Goal: Information Seeking & Learning: Learn about a topic

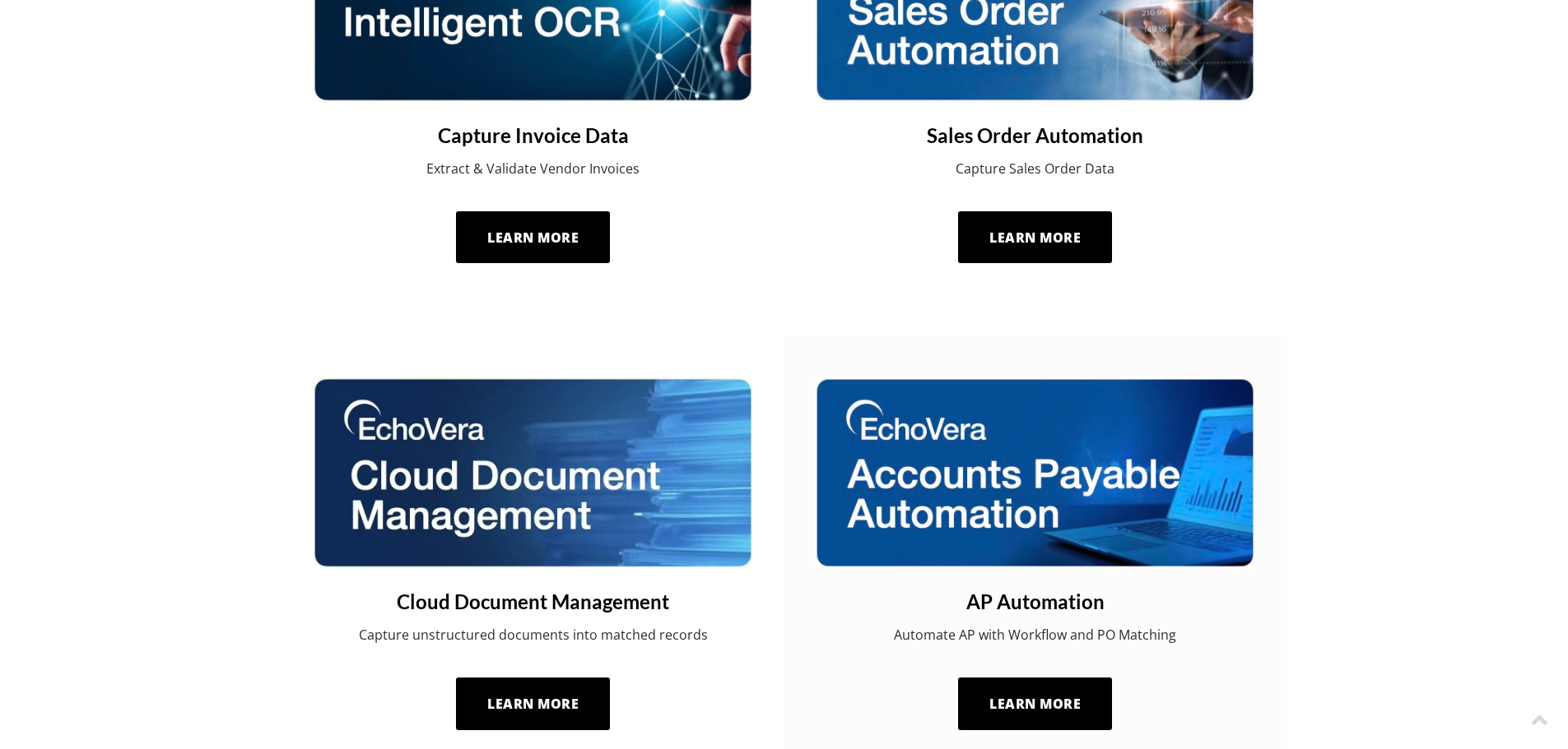
scroll to position [1151, 0]
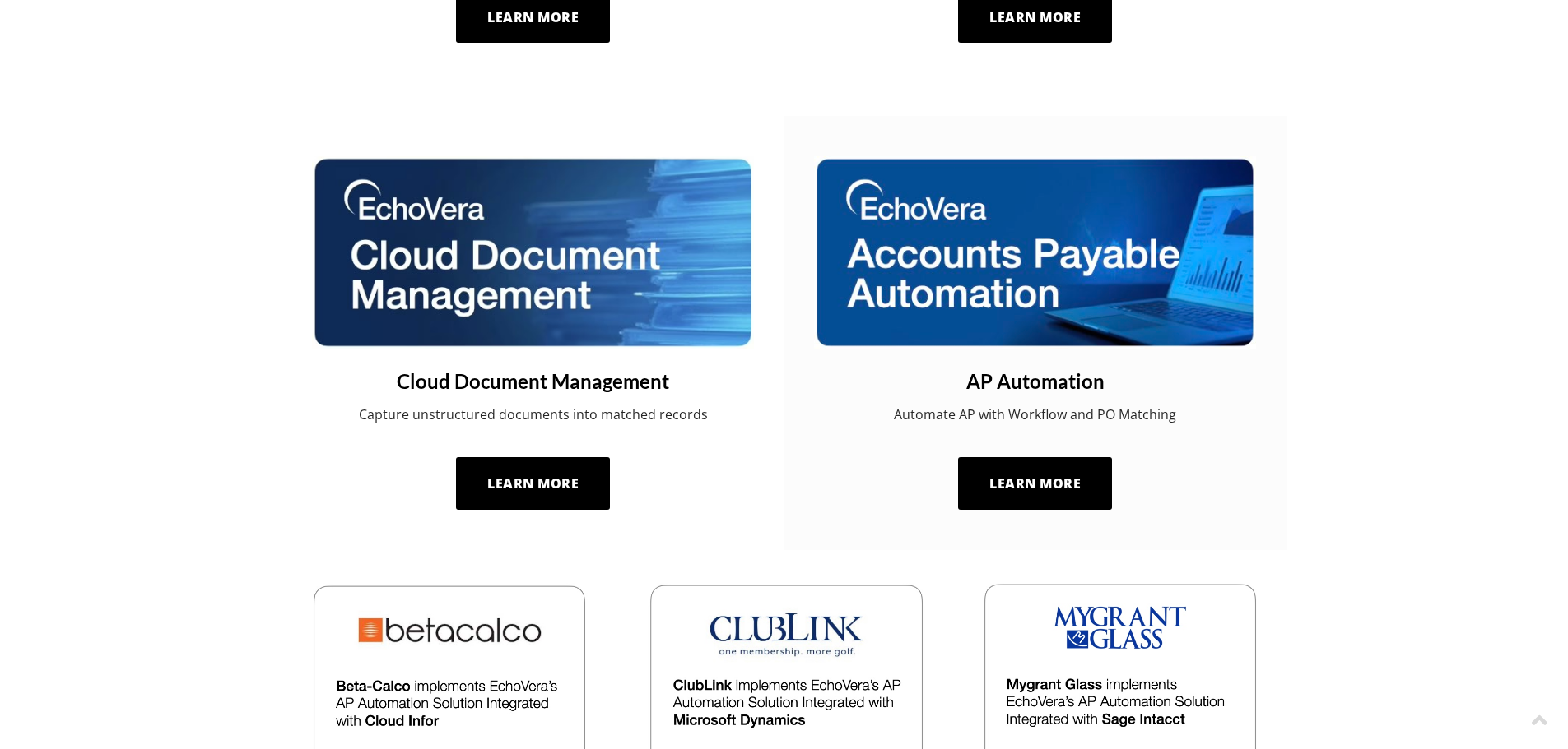
click at [1039, 297] on img at bounding box center [1034, 252] width 442 height 192
click at [1043, 484] on span "Learn More" at bounding box center [1035, 484] width 92 height 18
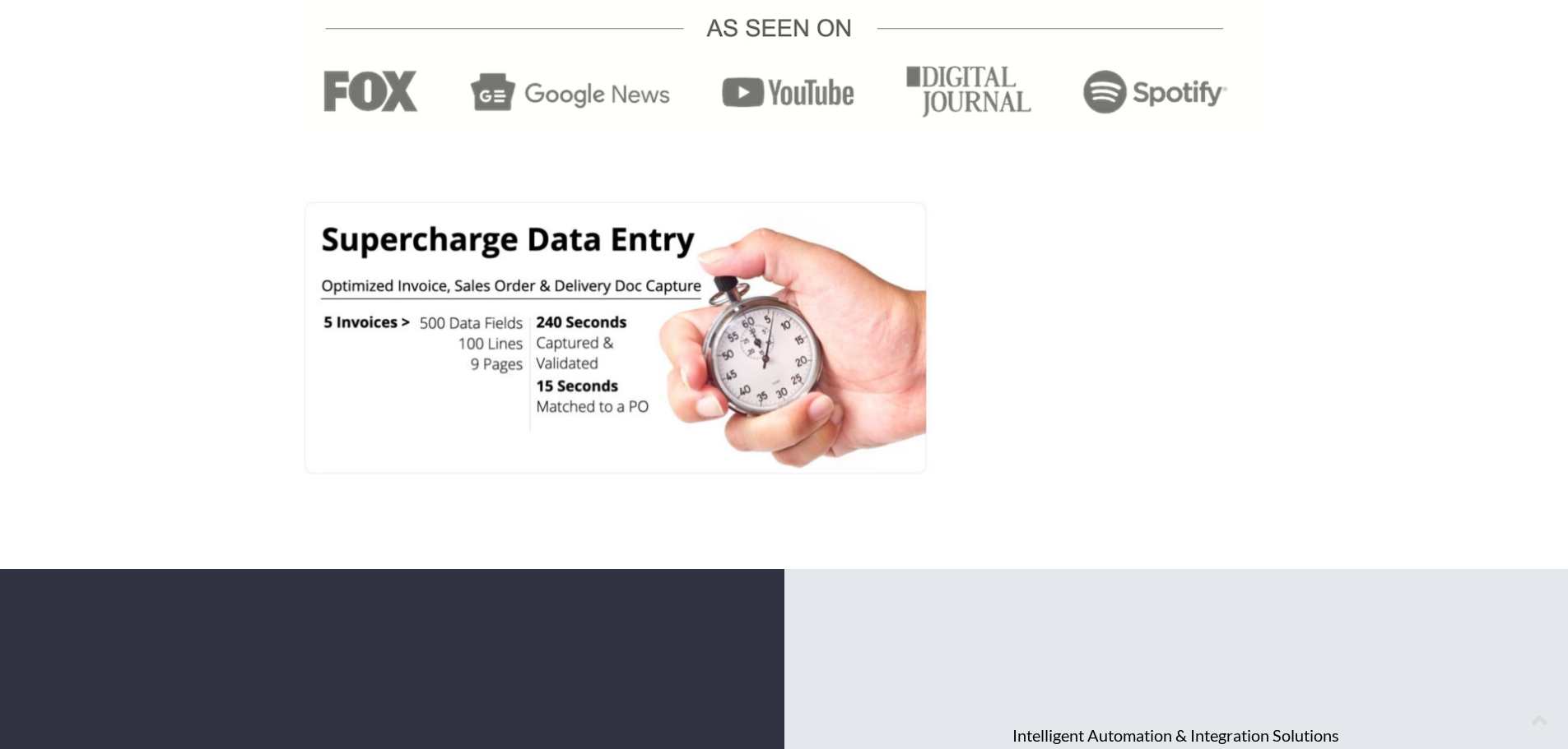
scroll to position [3043, 0]
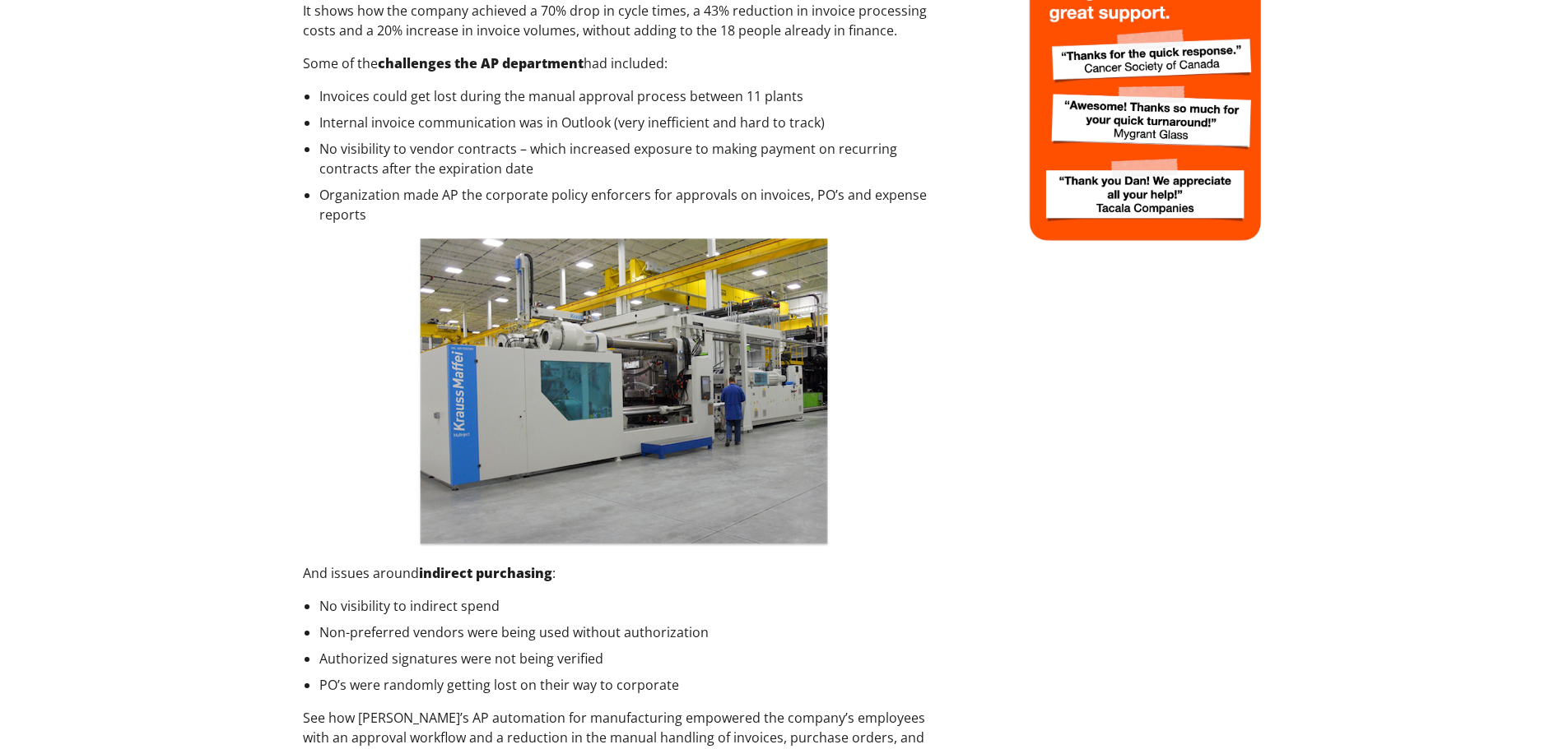
scroll to position [905, 0]
